Goal: Task Accomplishment & Management: Manage account settings

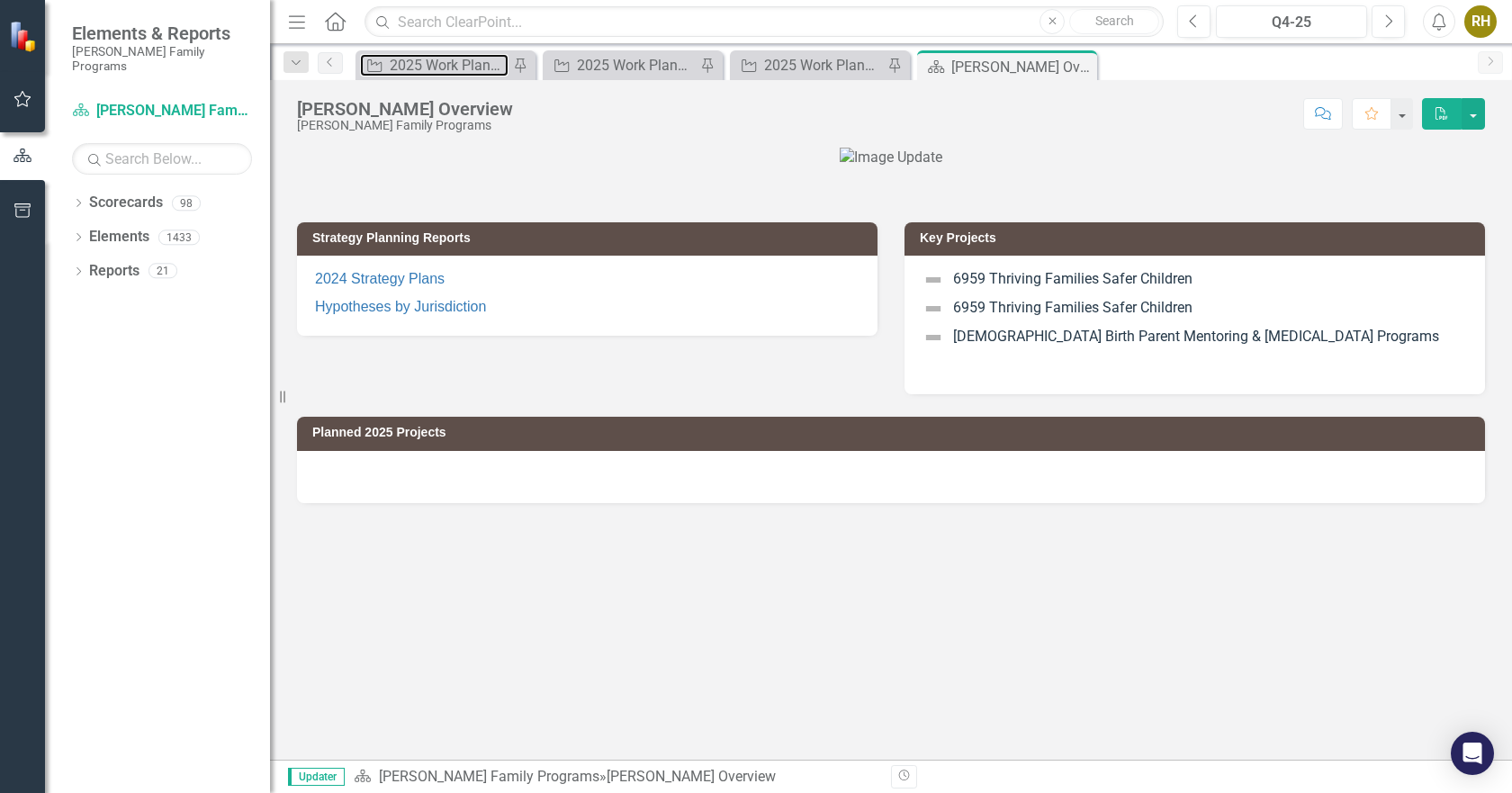
click at [454, 60] on div "2025 Work Plan/QPR" at bounding box center [450, 65] width 119 height 23
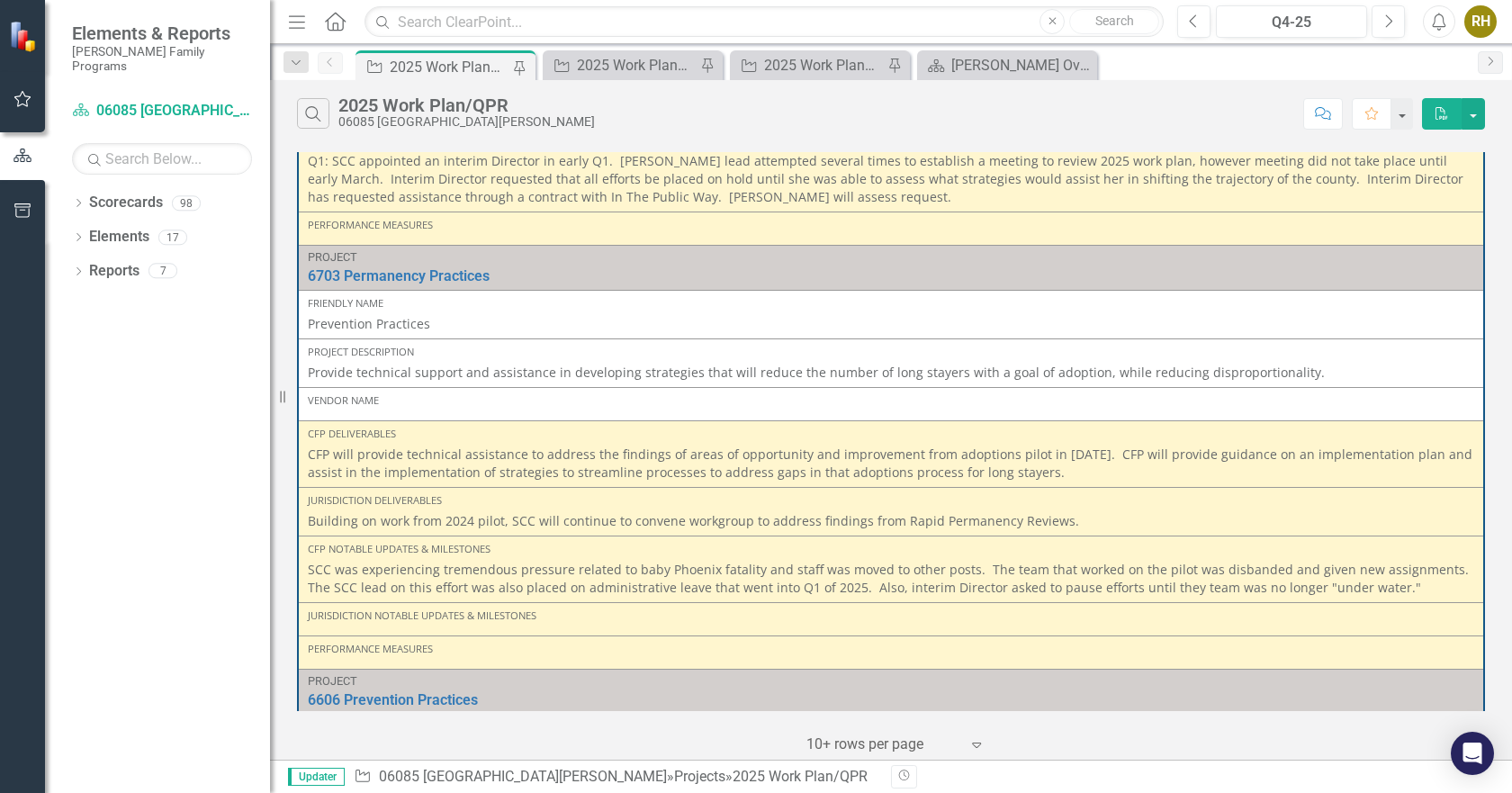
scroll to position [451, 0]
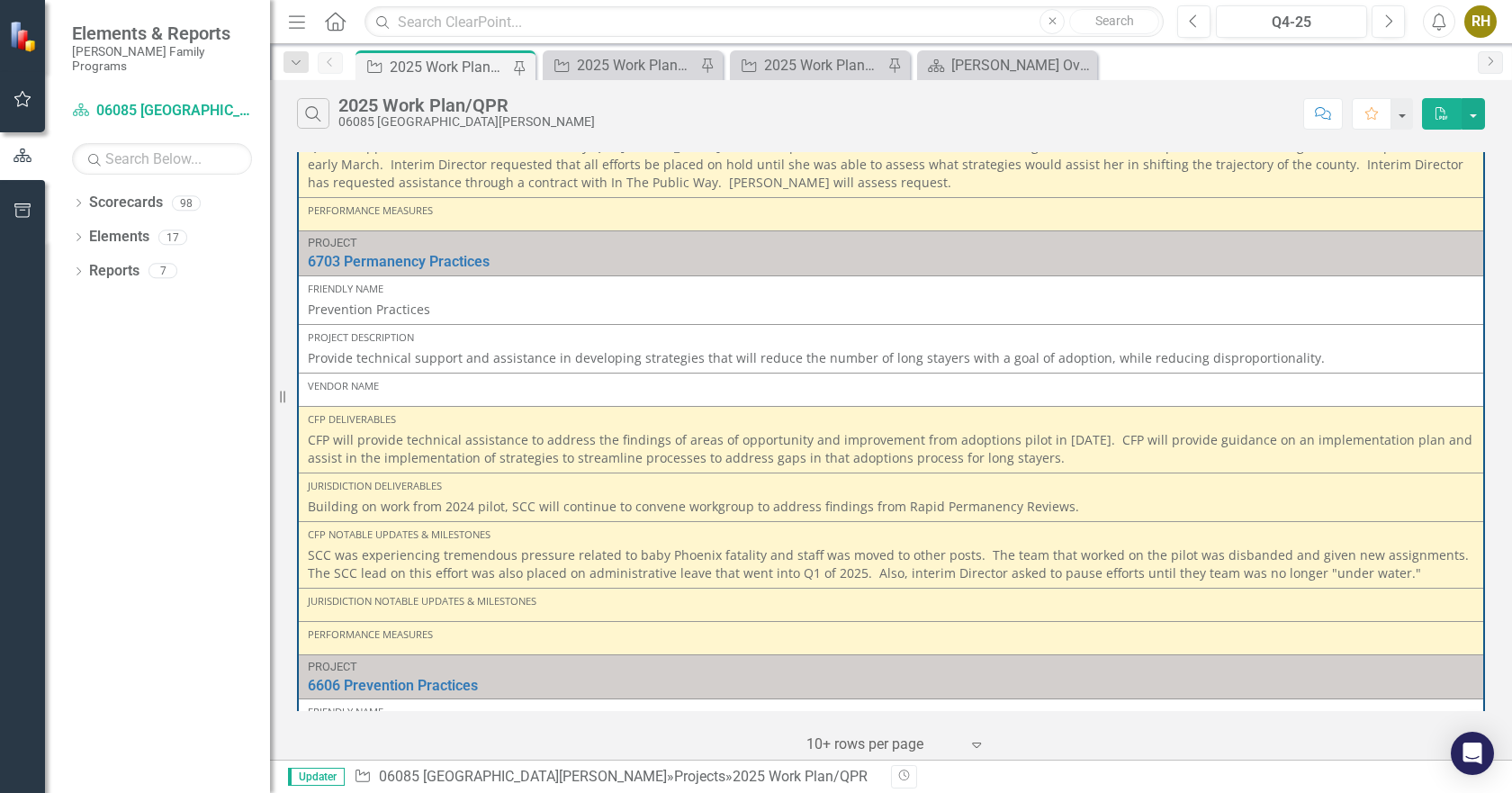
click at [310, 547] on p "SCC was experiencing tremendous pressure related to baby Phoenix fatality and s…" at bounding box center [891, 564] width 1167 height 36
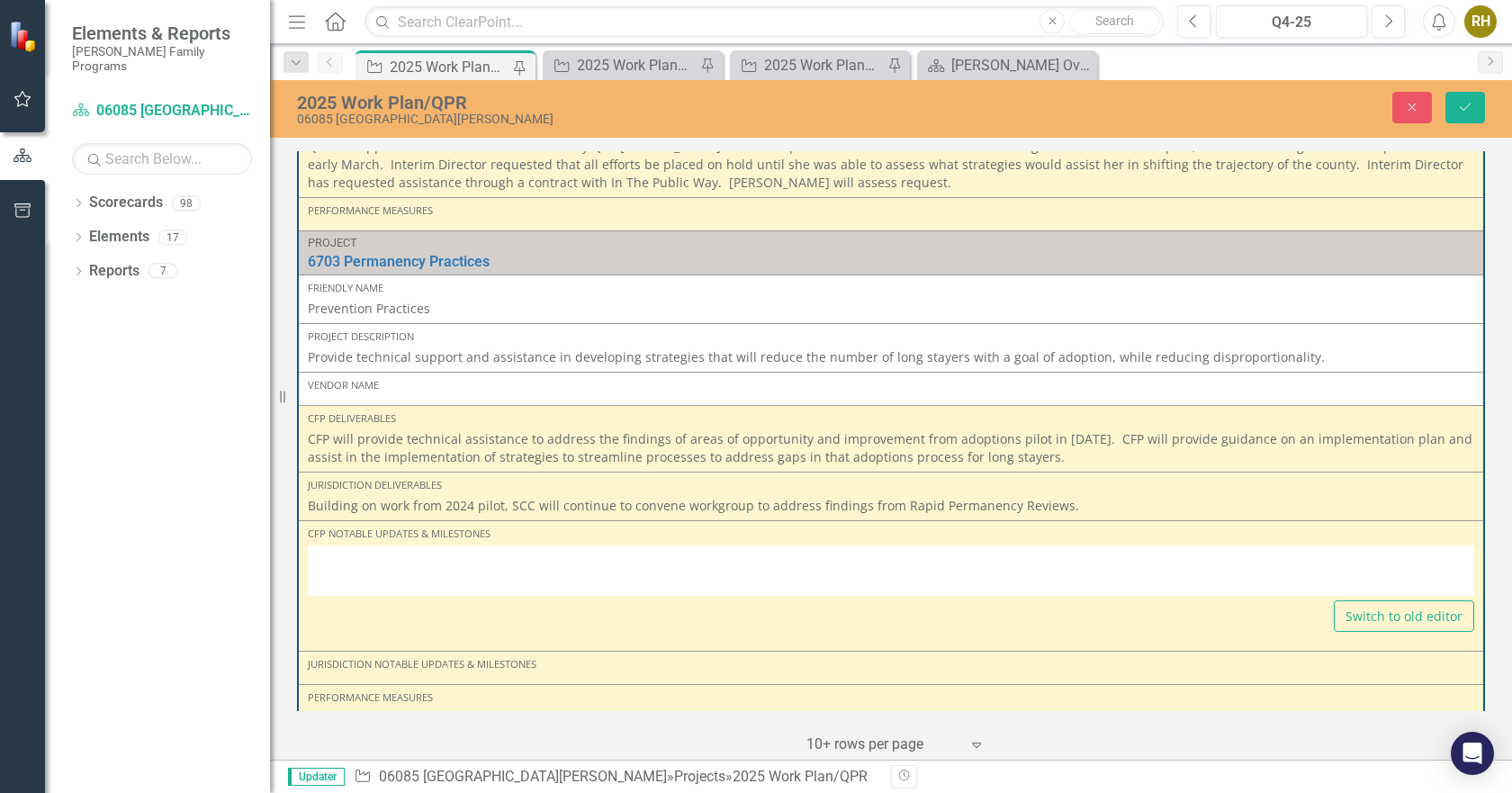
type textarea "<p>SCC was experiencing tremendous pressure related to baby Phoenix fatality an…"
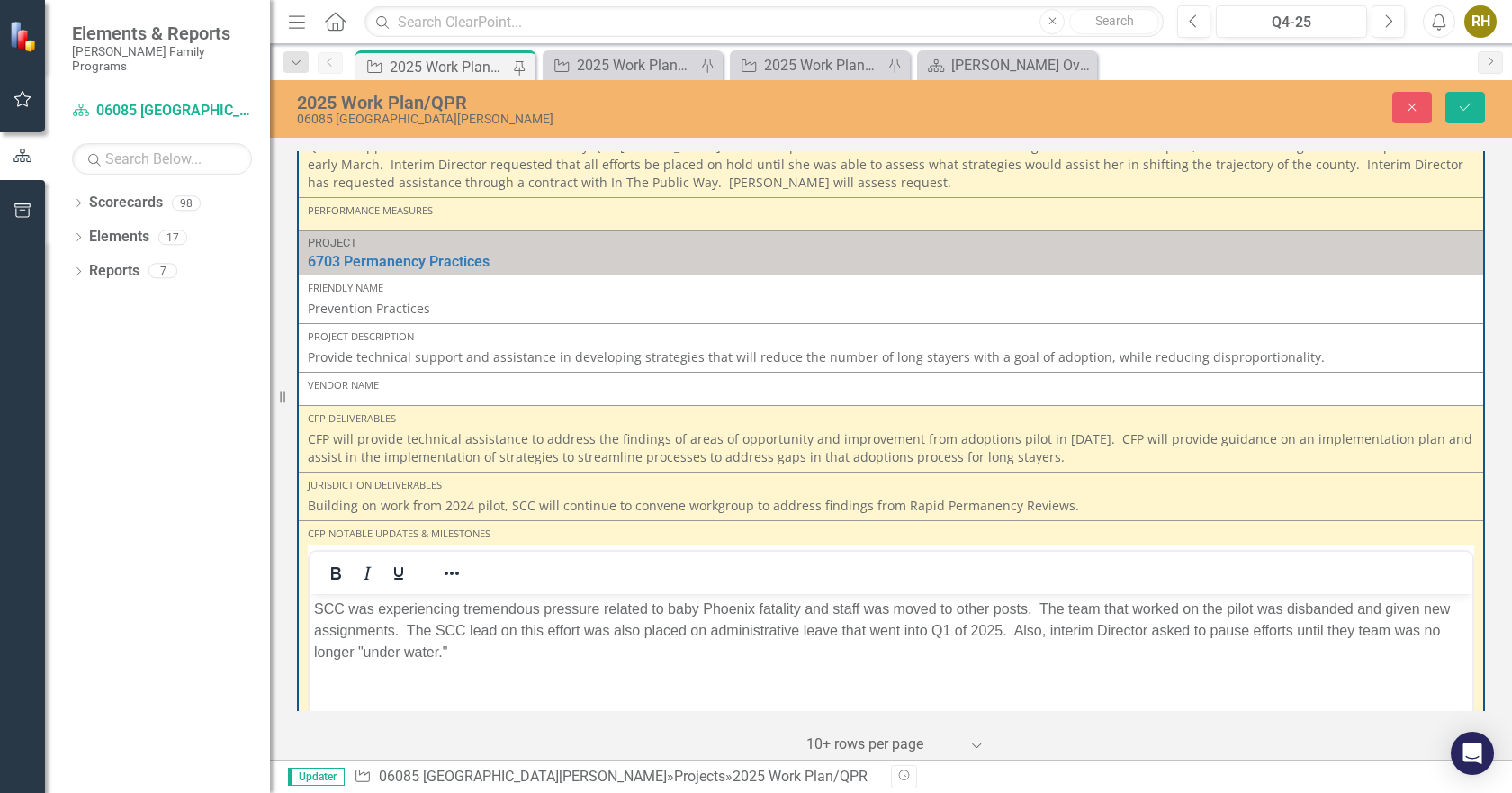
scroll to position [0, 0]
click at [318, 605] on p "SCC was experiencing tremendous pressure related to baby Phoenix fatality and s…" at bounding box center [891, 631] width 1154 height 65
click at [1471, 103] on icon "submit" at bounding box center [1465, 107] width 11 height 7
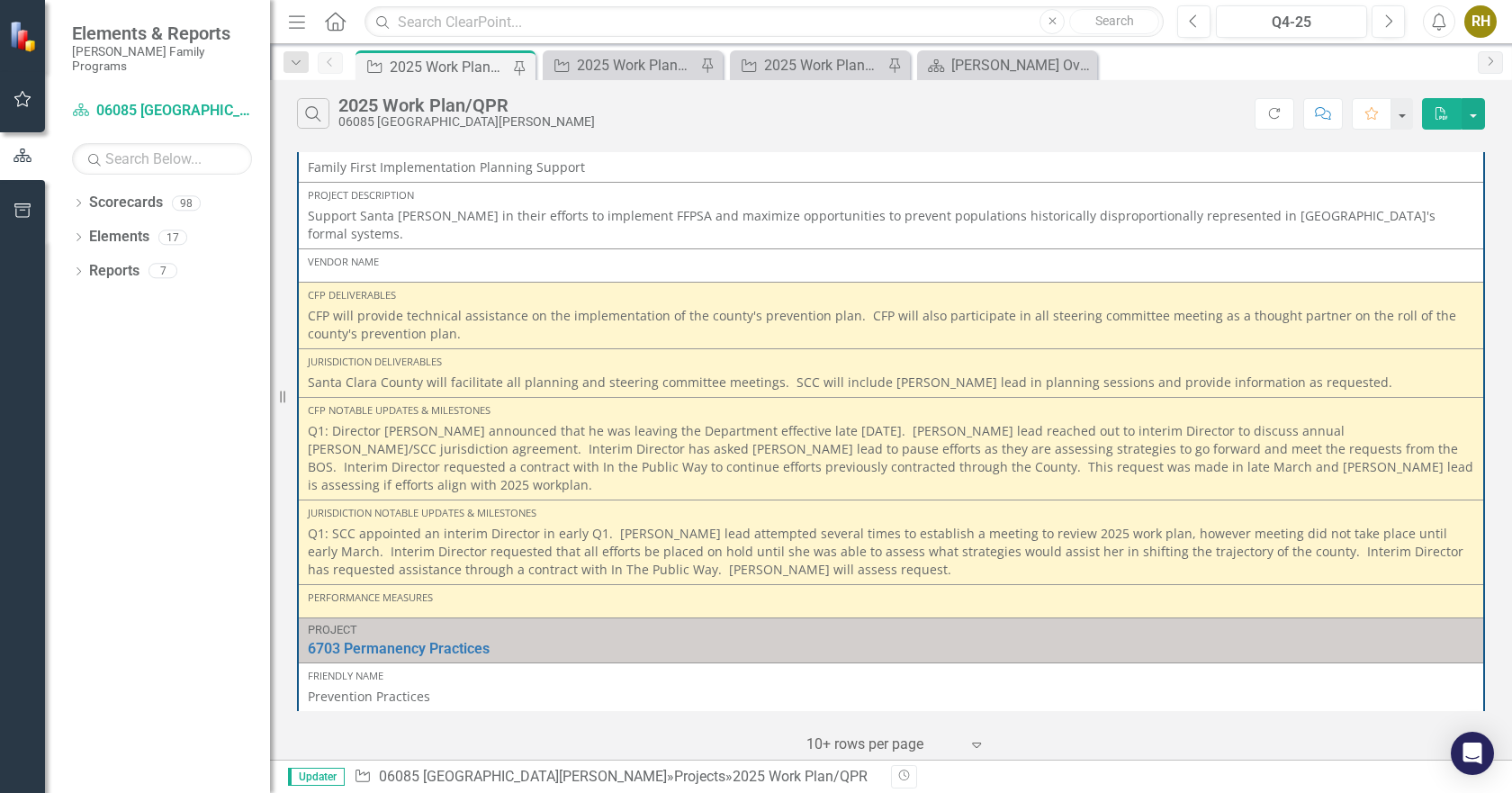
scroll to position [75, 0]
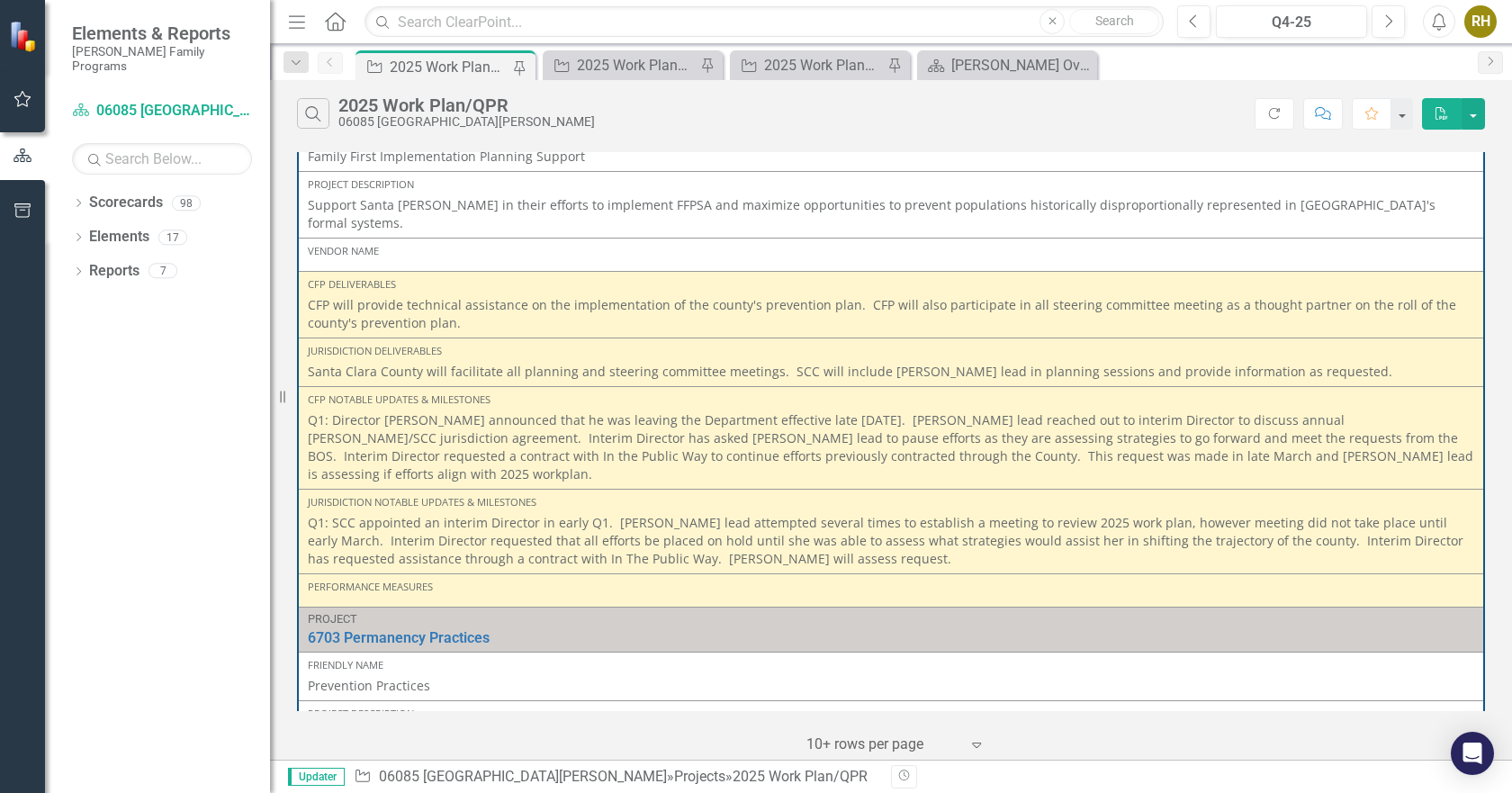
click at [1310, 442] on p "Q1: Director [PERSON_NAME] announced that he was leaving the Department effecti…" at bounding box center [891, 447] width 1167 height 72
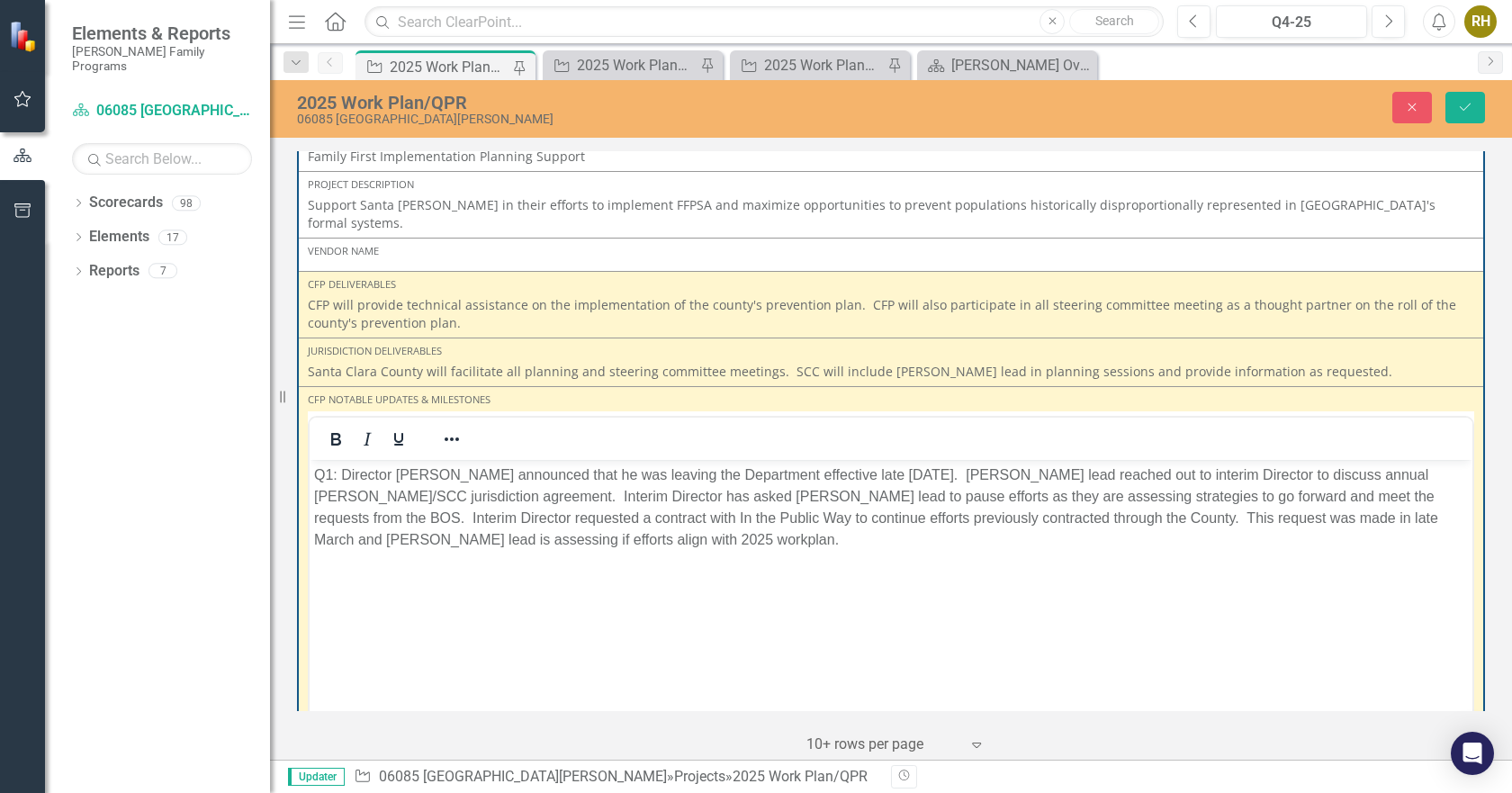
scroll to position [0, 0]
click at [335, 572] on body "Q1: Director [PERSON_NAME] announced that he was leaving the Department effecti…" at bounding box center [891, 593] width 1163 height 270
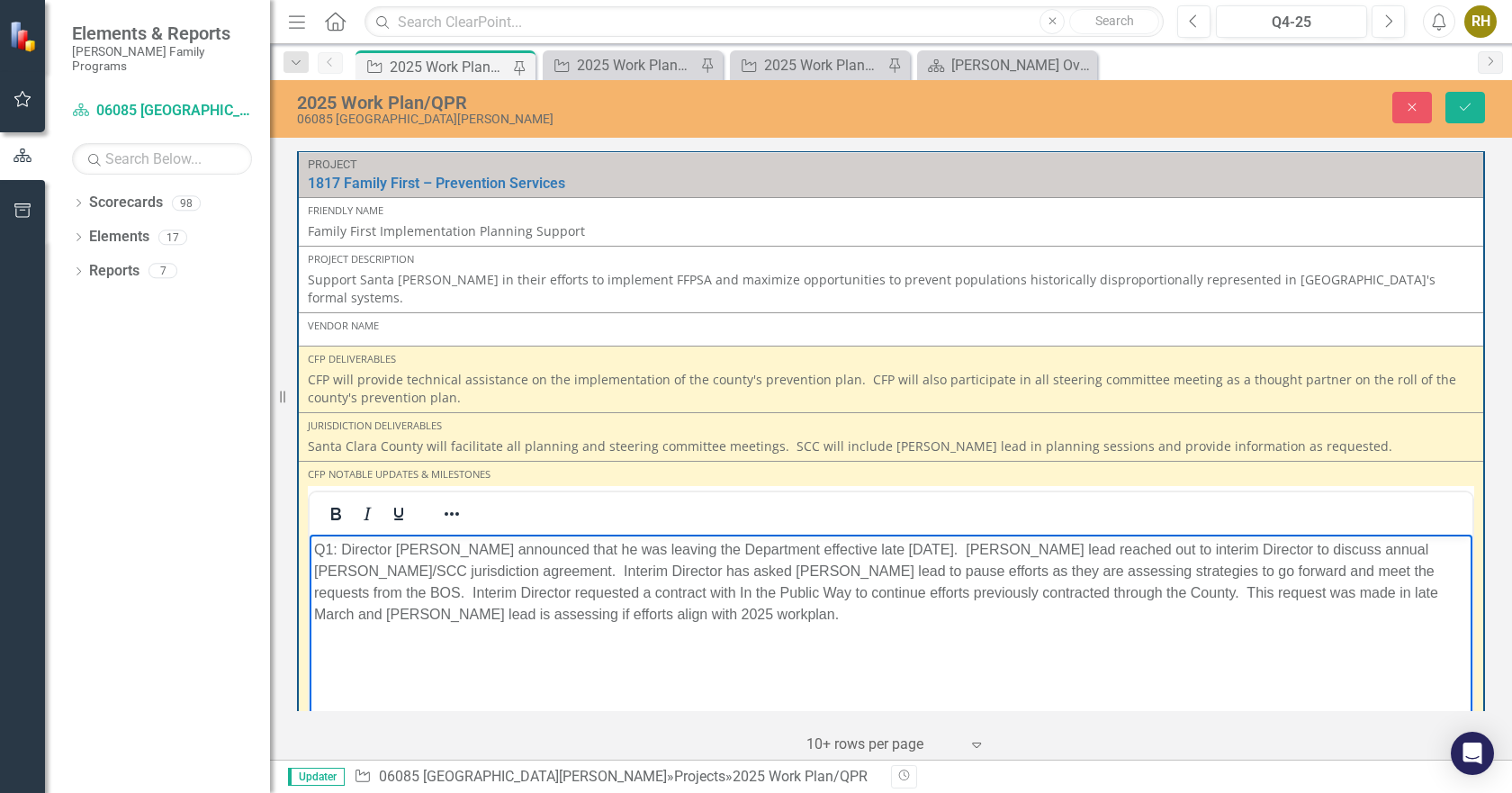
click at [675, 616] on p "Q1: Director [PERSON_NAME] announced that he was leaving the Department effecti…" at bounding box center [891, 581] width 1154 height 86
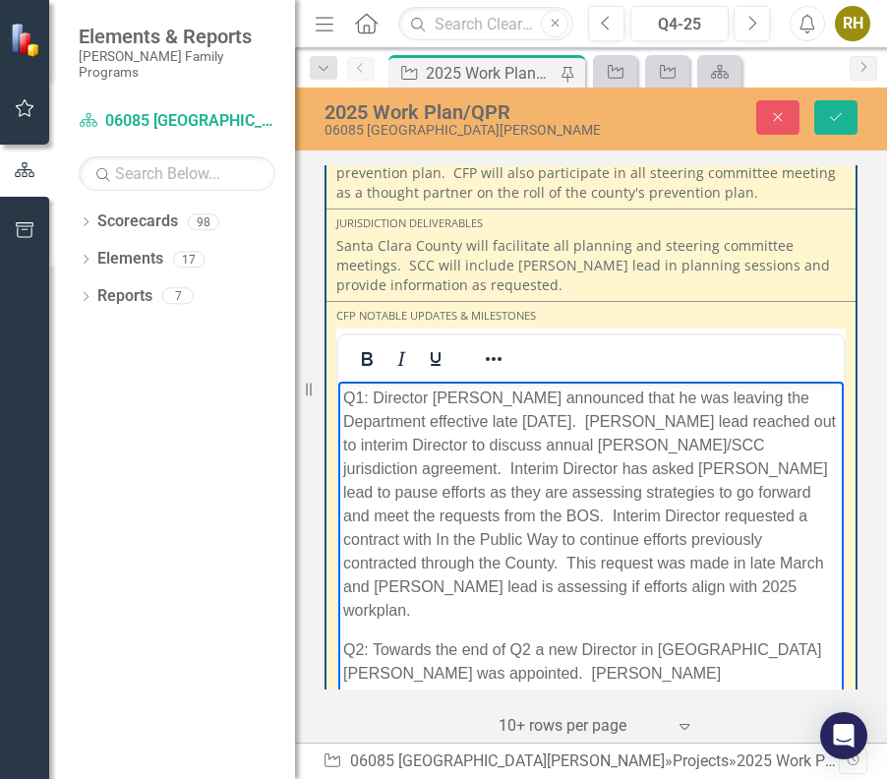
scroll to position [327, 0]
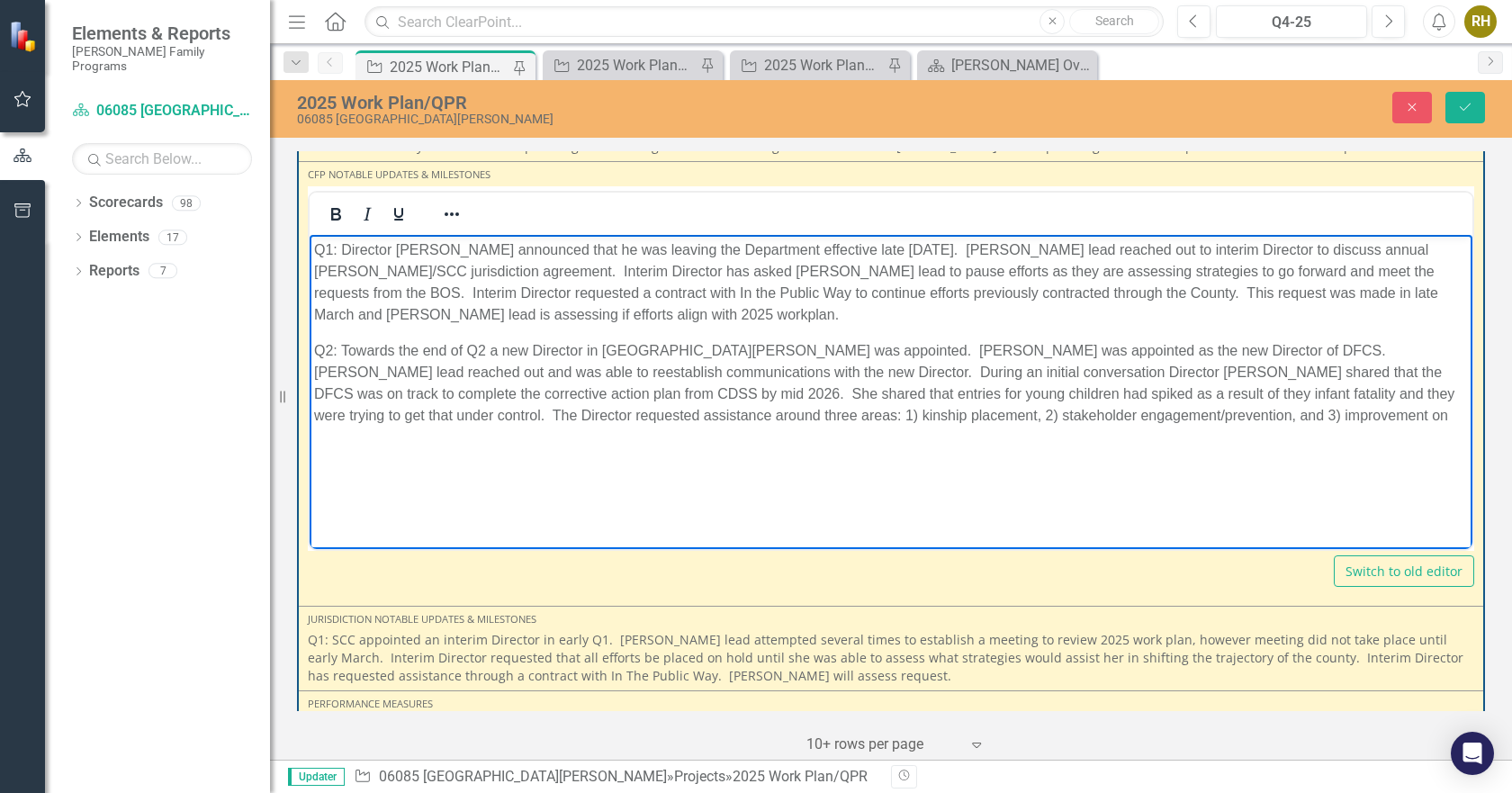
click at [647, 415] on p "Q2: Towards the end of Q2 a new Director in [GEOGRAPHIC_DATA][PERSON_NAME] was …" at bounding box center [891, 383] width 1154 height 86
click at [1141, 417] on p "Q2: Towards the end of Q2 a new Director in [GEOGRAPHIC_DATA][PERSON_NAME] was …" at bounding box center [891, 394] width 1154 height 108
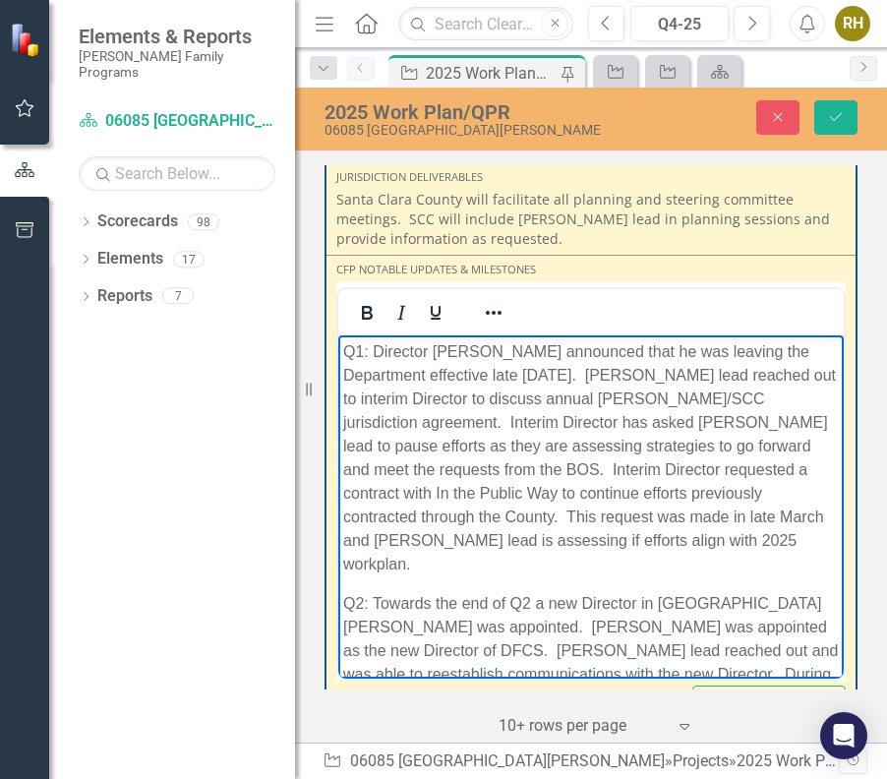
click at [698, 485] on p "Q1: Director [PERSON_NAME] announced that he was leaving the Department effecti…" at bounding box center [590, 457] width 495 height 236
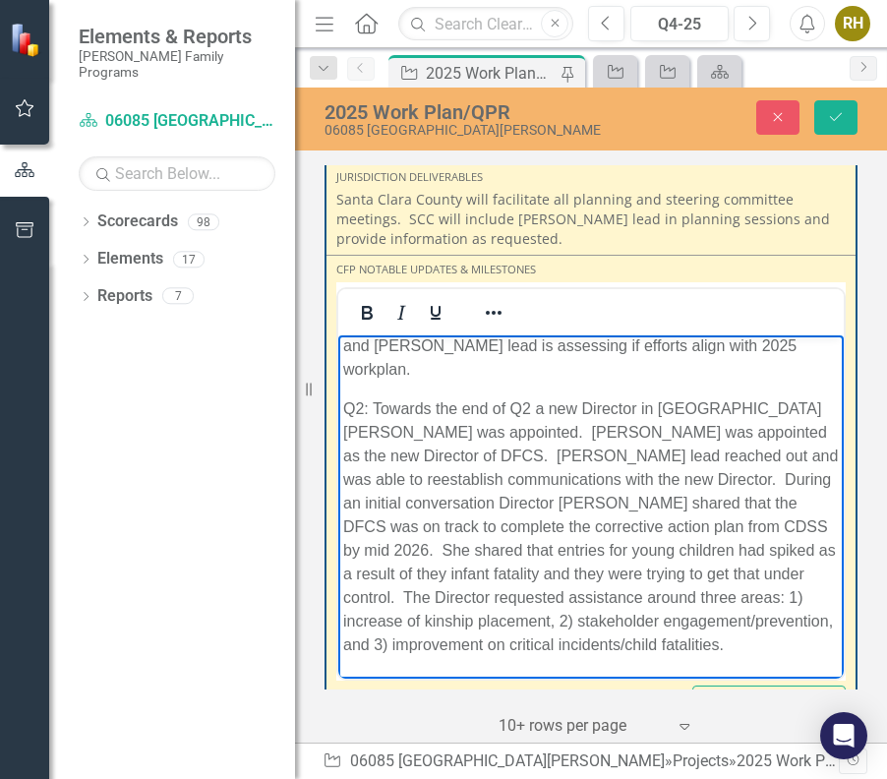
scroll to position [233, 0]
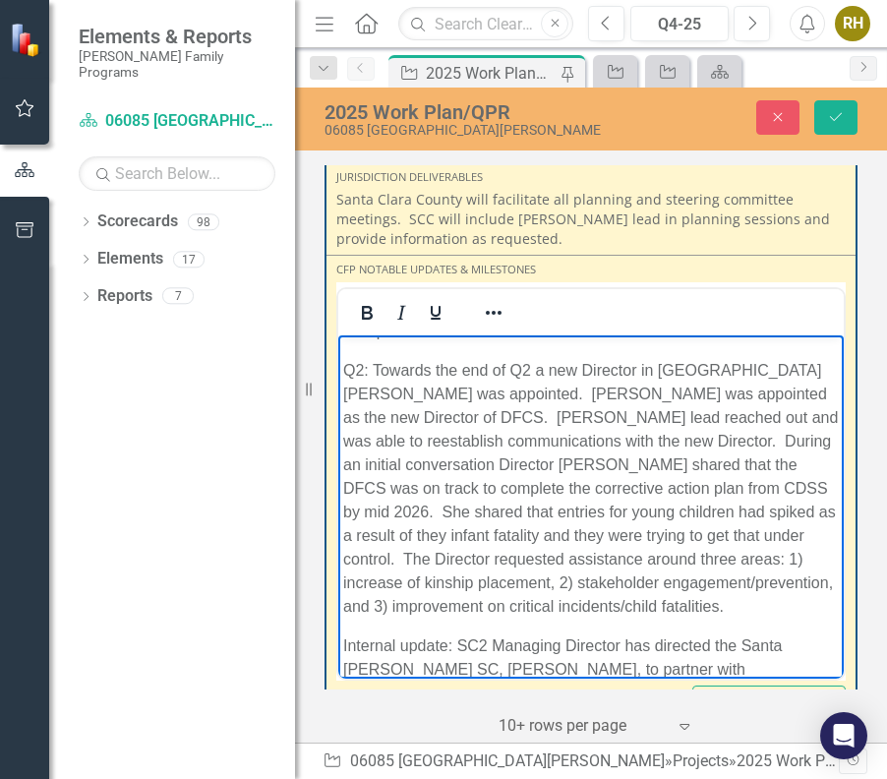
click at [715, 639] on p "Internal update: SC2 Managing Director has directed the Santa [PERSON_NAME] SC,…" at bounding box center [590, 668] width 495 height 71
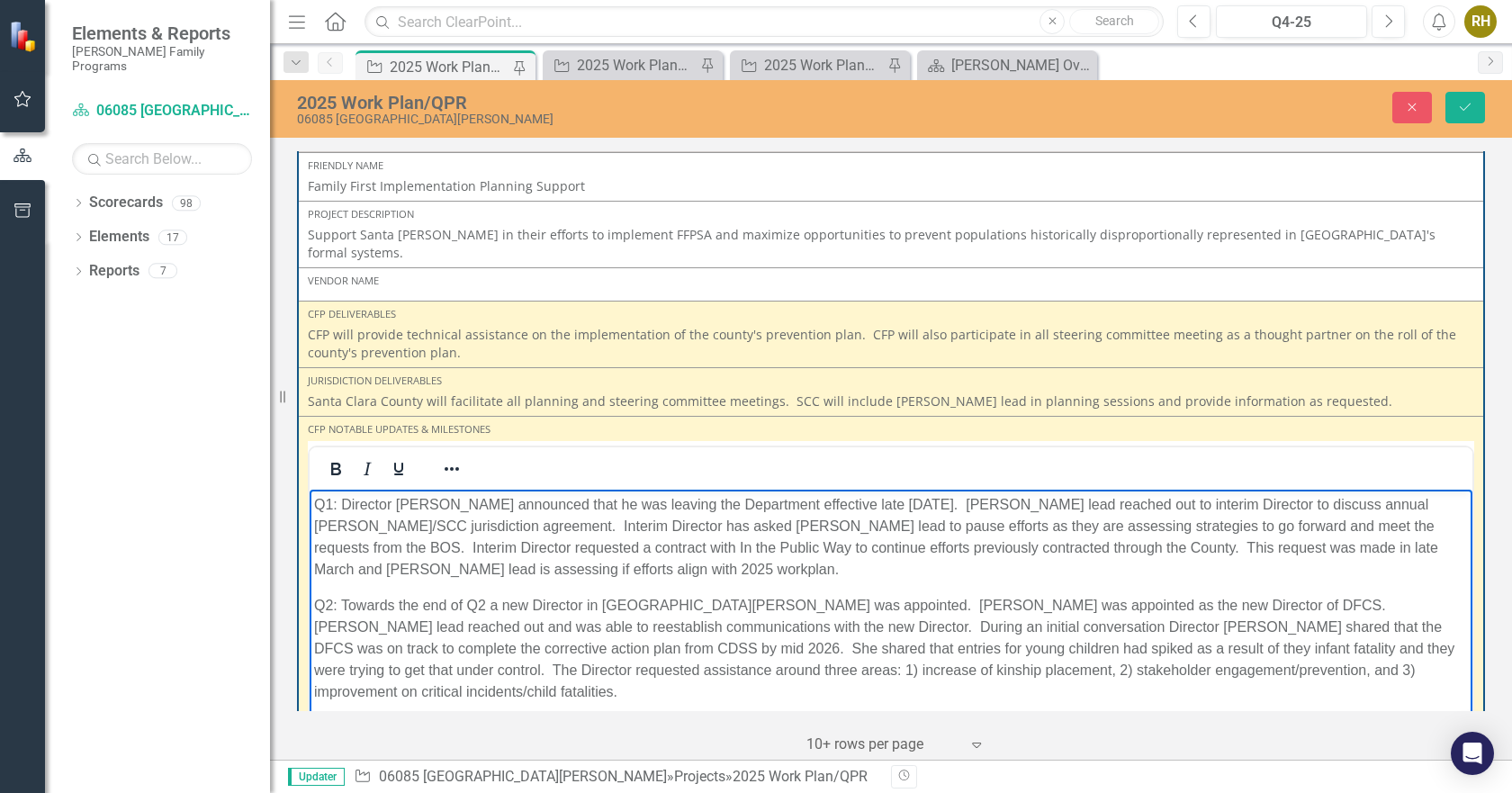
scroll to position [0, 0]
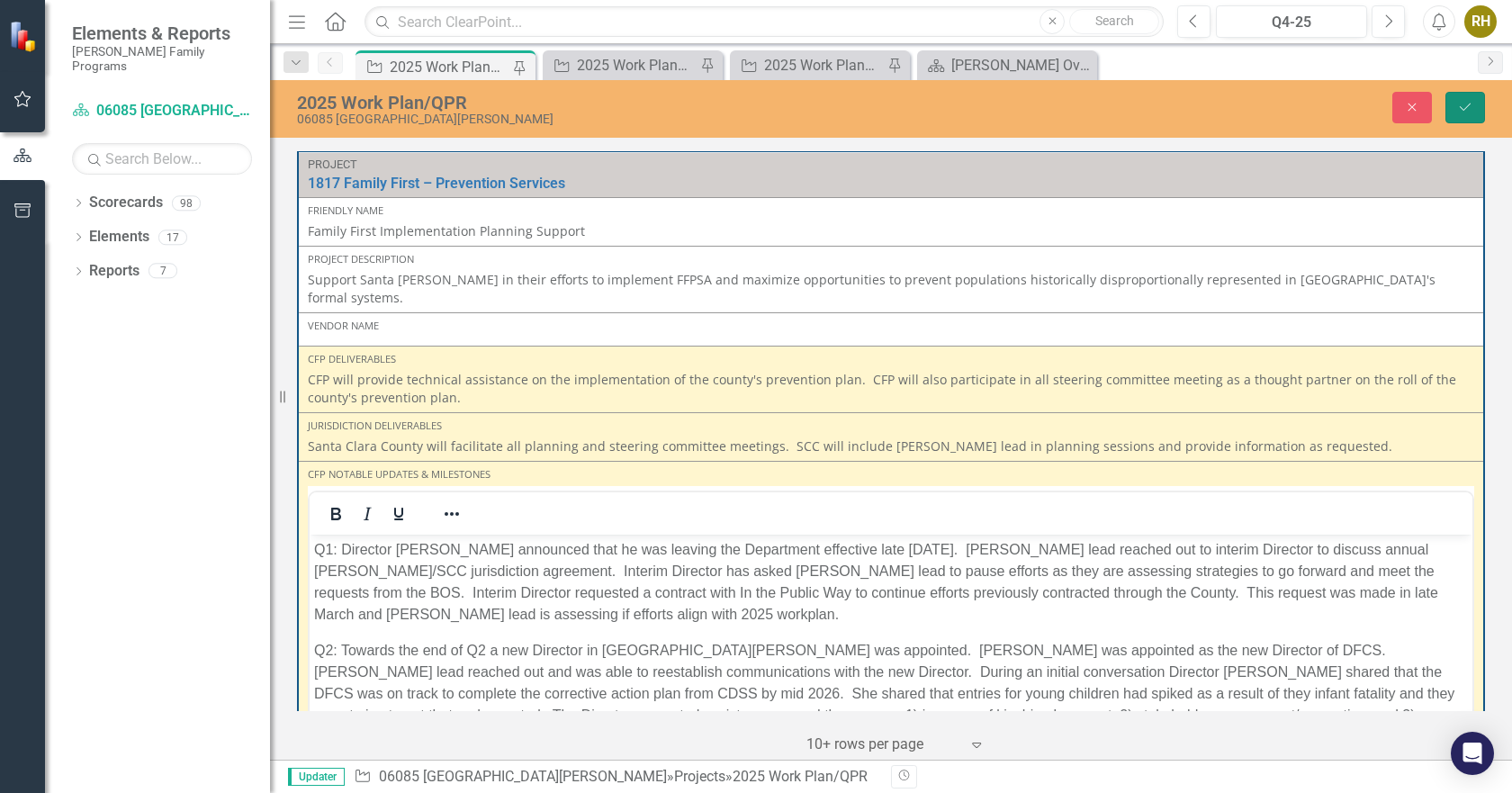
click at [1470, 96] on button "Save" at bounding box center [1465, 107] width 39 height 31
